Goal: Navigation & Orientation: Find specific page/section

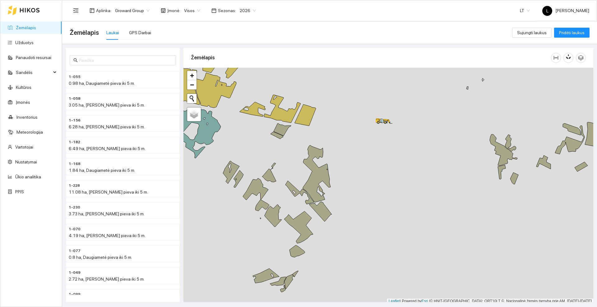
scroll to position [2, 0]
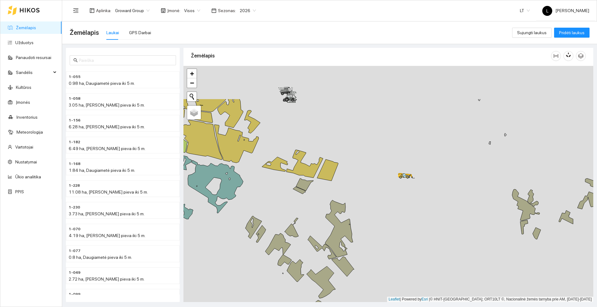
drag, startPoint x: 378, startPoint y: 140, endPoint x: 401, endPoint y: 197, distance: 61.7
click at [401, 197] on div at bounding box center [389, 184] width 410 height 237
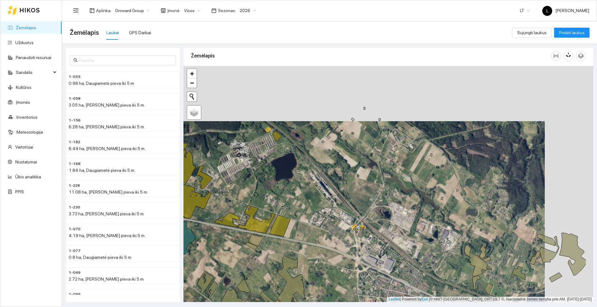
drag, startPoint x: 426, startPoint y: 130, endPoint x: 377, endPoint y: 186, distance: 73.9
click at [377, 186] on div at bounding box center [389, 184] width 410 height 237
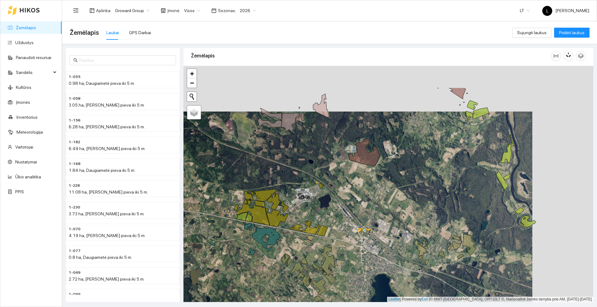
drag, startPoint x: 404, startPoint y: 180, endPoint x: 343, endPoint y: 225, distance: 76.1
click at [343, 225] on div at bounding box center [389, 184] width 410 height 237
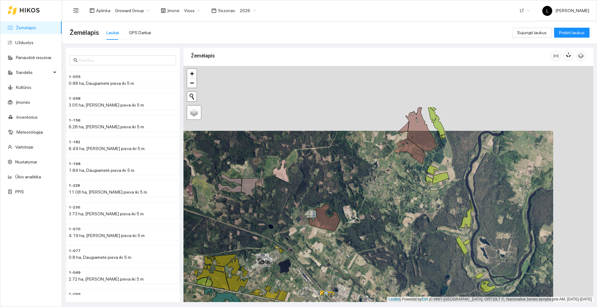
drag, startPoint x: 429, startPoint y: 161, endPoint x: 389, endPoint y: 226, distance: 76.3
click at [389, 226] on div at bounding box center [389, 184] width 410 height 237
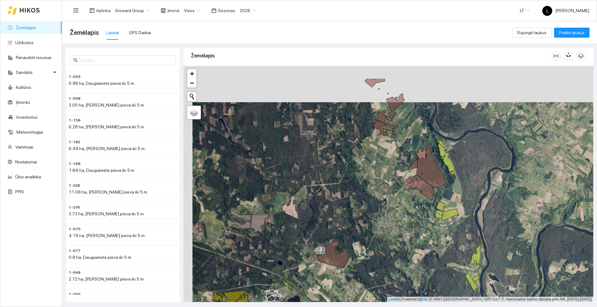
drag, startPoint x: 344, startPoint y: 160, endPoint x: 356, endPoint y: 202, distance: 43.6
click at [356, 202] on div at bounding box center [389, 184] width 410 height 237
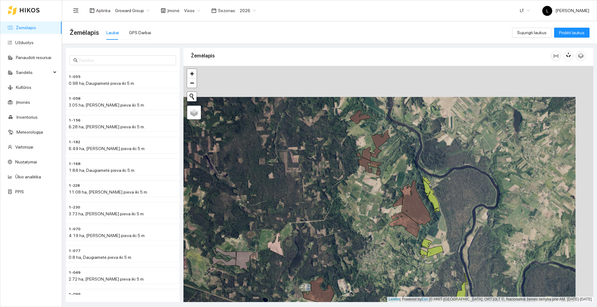
drag, startPoint x: 356, startPoint y: 144, endPoint x: 339, endPoint y: 176, distance: 35.7
click at [339, 176] on div at bounding box center [389, 184] width 410 height 237
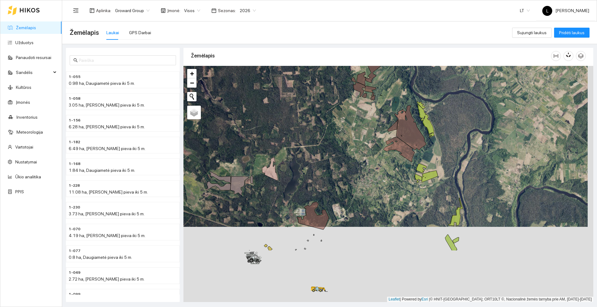
drag, startPoint x: 314, startPoint y: 209, endPoint x: 308, endPoint y: 134, distance: 75.8
click at [308, 134] on div at bounding box center [389, 184] width 410 height 237
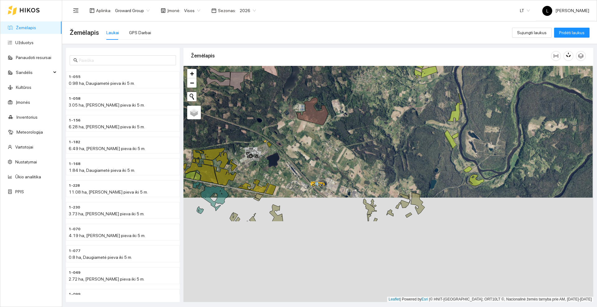
drag, startPoint x: 344, startPoint y: 247, endPoint x: 343, endPoint y: 136, distance: 111.1
click at [343, 136] on div at bounding box center [389, 184] width 410 height 237
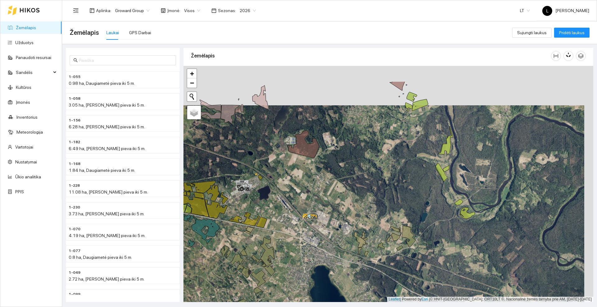
drag, startPoint x: 359, startPoint y: 120, endPoint x: 350, endPoint y: 159, distance: 40.5
click at [350, 159] on div at bounding box center [389, 184] width 410 height 237
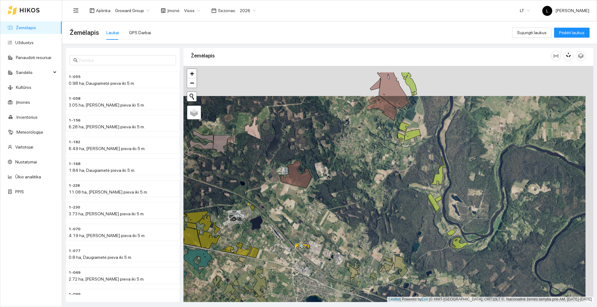
drag, startPoint x: 358, startPoint y: 134, endPoint x: 349, endPoint y: 174, distance: 40.9
click at [349, 174] on div at bounding box center [389, 184] width 410 height 237
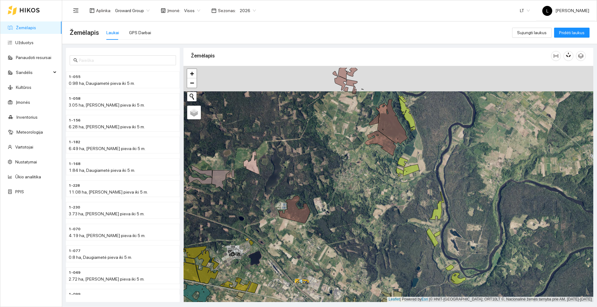
drag, startPoint x: 316, startPoint y: 151, endPoint x: 321, endPoint y: 187, distance: 36.7
click at [321, 187] on div at bounding box center [389, 184] width 410 height 237
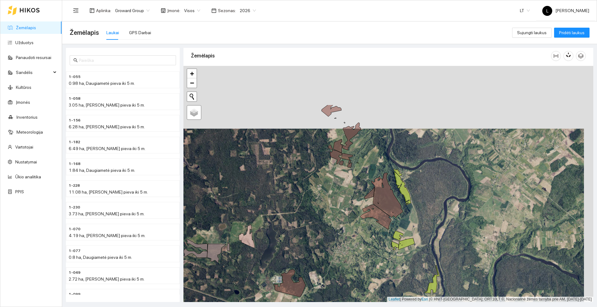
drag, startPoint x: 315, startPoint y: 124, endPoint x: 303, endPoint y: 196, distance: 73.1
click at [303, 196] on div at bounding box center [389, 184] width 410 height 237
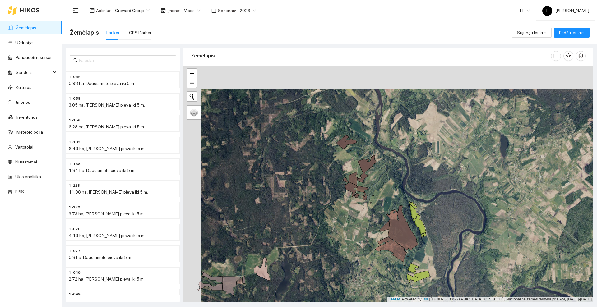
drag, startPoint x: 384, startPoint y: 169, endPoint x: 401, endPoint y: 192, distance: 28.9
click at [401, 192] on div at bounding box center [389, 184] width 410 height 237
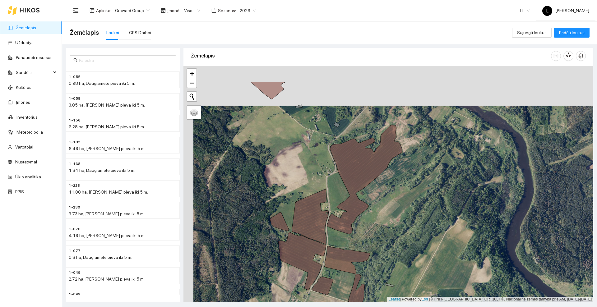
drag, startPoint x: 364, startPoint y: 182, endPoint x: 374, endPoint y: 222, distance: 41.1
click at [374, 222] on div at bounding box center [389, 184] width 410 height 237
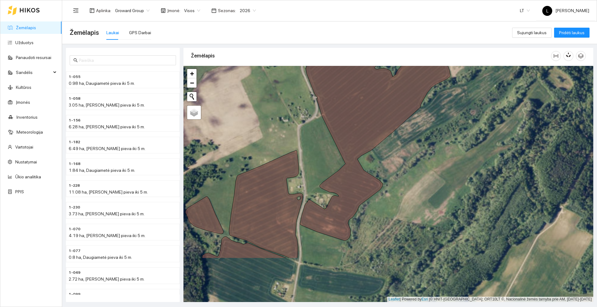
drag, startPoint x: 410, startPoint y: 233, endPoint x: 405, endPoint y: 167, distance: 66.1
click at [405, 167] on div at bounding box center [389, 184] width 410 height 237
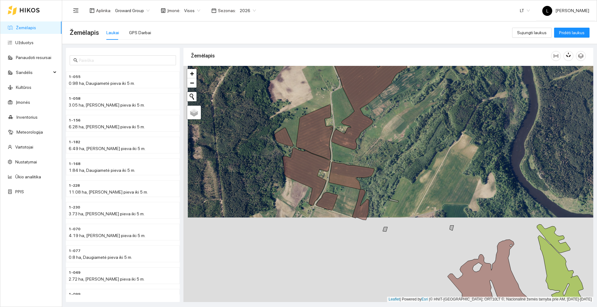
drag, startPoint x: 395, startPoint y: 190, endPoint x: 387, endPoint y: 138, distance: 52.5
click at [387, 138] on div at bounding box center [389, 184] width 410 height 237
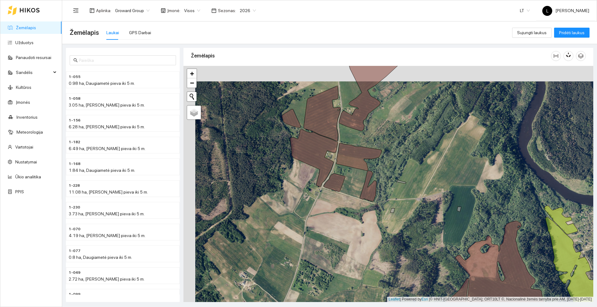
click at [369, 177] on icon at bounding box center [368, 186] width 17 height 31
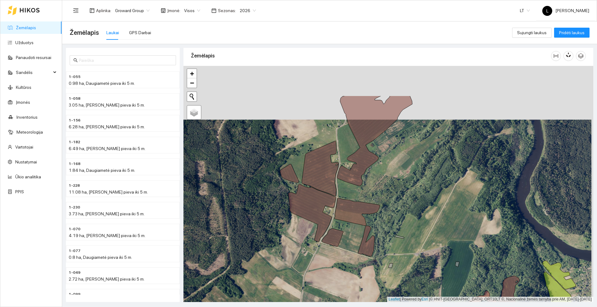
drag, startPoint x: 410, startPoint y: 150, endPoint x: 397, endPoint y: 242, distance: 93.6
click at [397, 242] on div at bounding box center [389, 184] width 410 height 237
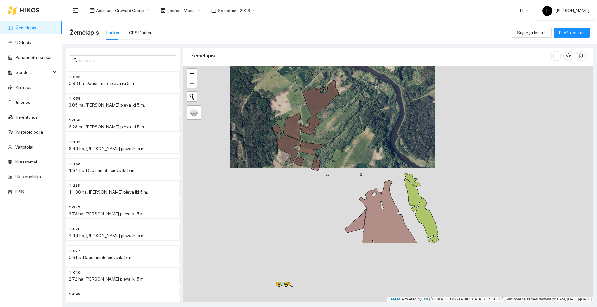
drag, startPoint x: 432, startPoint y: 235, endPoint x: 366, endPoint y: 152, distance: 105.6
click at [366, 152] on div at bounding box center [389, 184] width 410 height 237
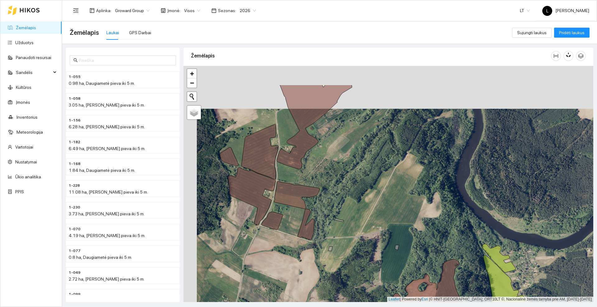
drag, startPoint x: 332, startPoint y: 135, endPoint x: 347, endPoint y: 181, distance: 48.4
click at [347, 181] on div at bounding box center [389, 184] width 410 height 237
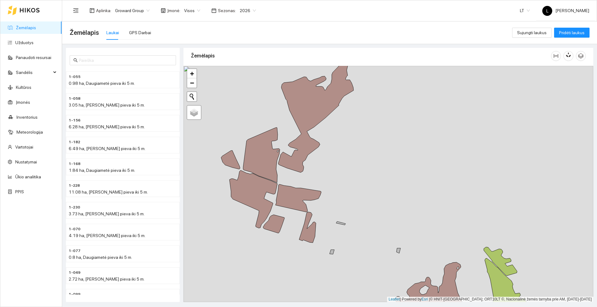
drag, startPoint x: 332, startPoint y: 169, endPoint x: 326, endPoint y: 193, distance: 24.2
click at [326, 193] on div at bounding box center [389, 184] width 410 height 237
